Goal: Transaction & Acquisition: Download file/media

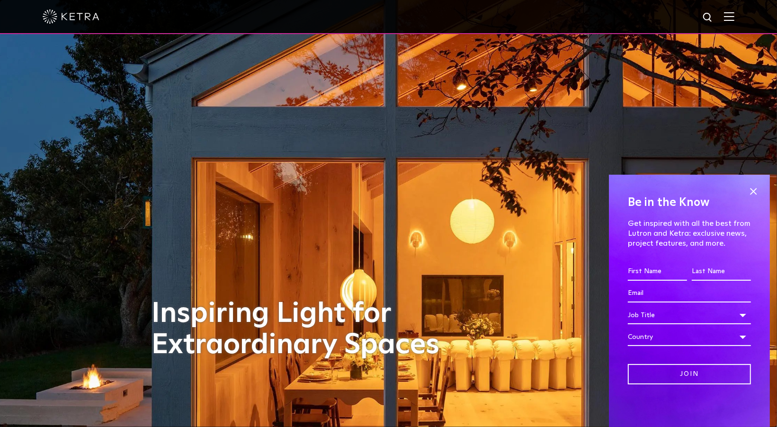
click at [735, 17] on img at bounding box center [729, 16] width 10 height 9
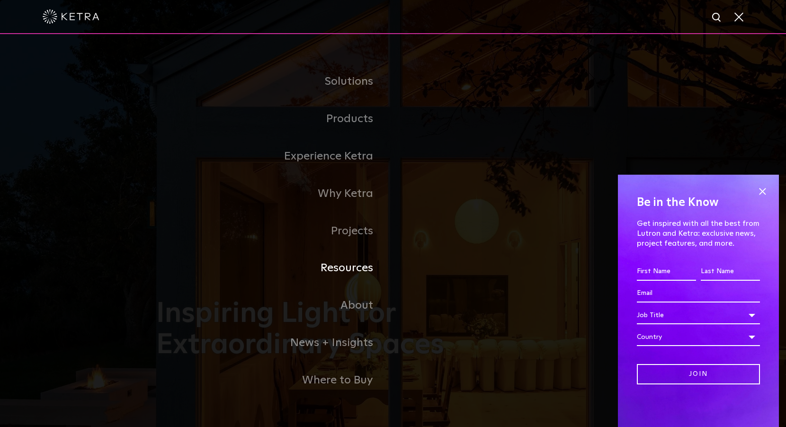
click at [338, 271] on link "Resources" at bounding box center [274, 268] width 237 height 37
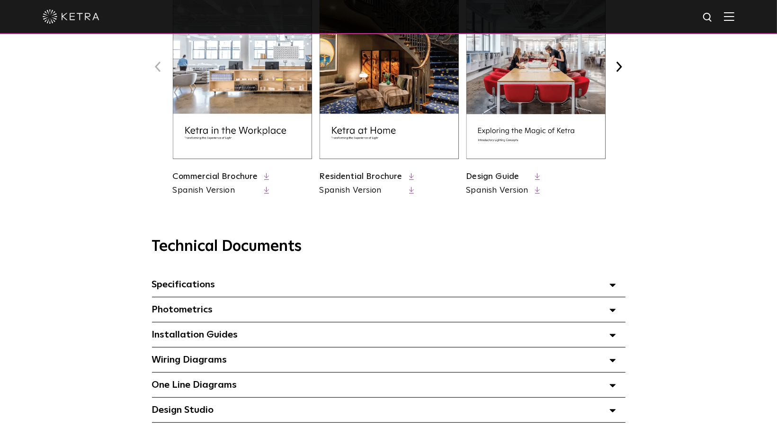
scroll to position [533, 0]
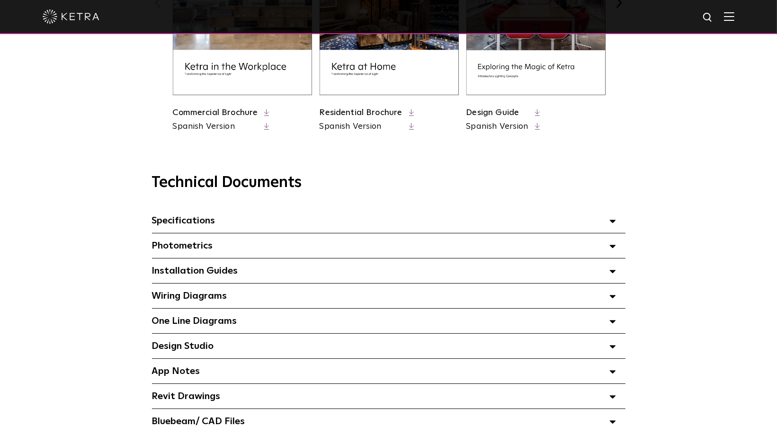
click at [181, 226] on span "Specifications Select checkboxes to use the bulk download option below" at bounding box center [183, 220] width 63 height 9
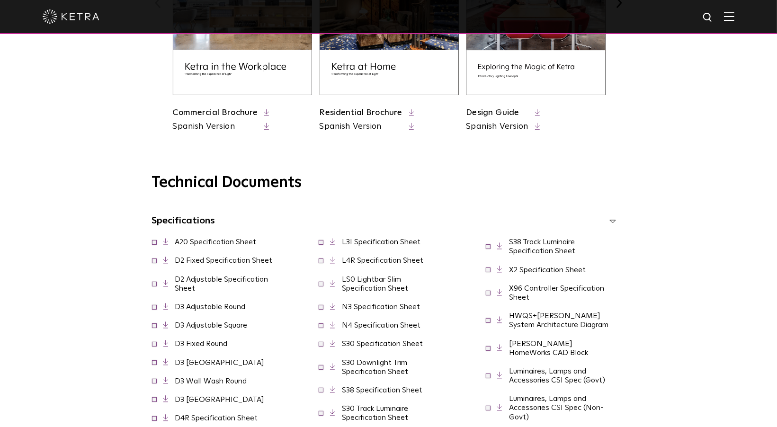
click at [245, 279] on link "D2 Adjustable Specification Sheet" at bounding box center [221, 284] width 93 height 17
